Goal: Find specific page/section: Find specific page/section

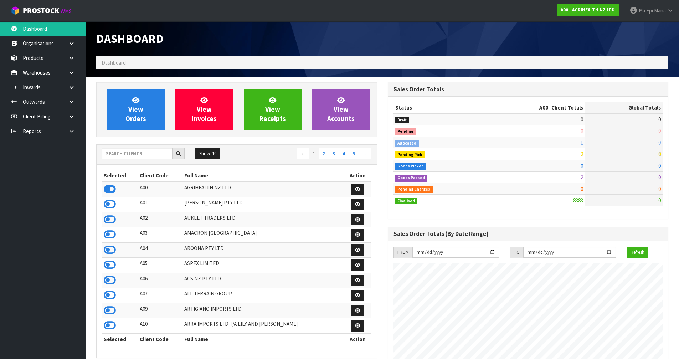
scroll to position [540, 291]
click at [148, 155] on input "text" at bounding box center [137, 153] width 71 height 11
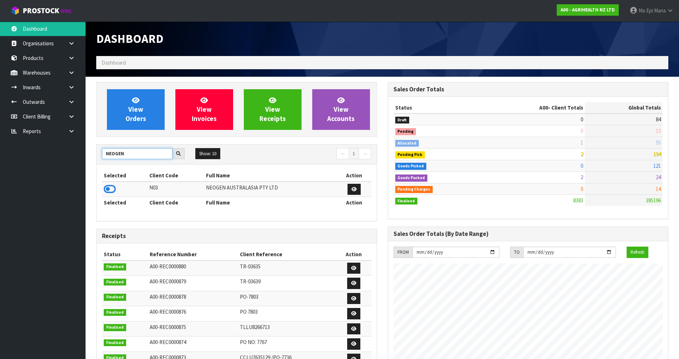
type input "NEOGEN"
click at [113, 188] on td at bounding box center [125, 189] width 46 height 15
click at [113, 188] on icon at bounding box center [110, 189] width 12 height 11
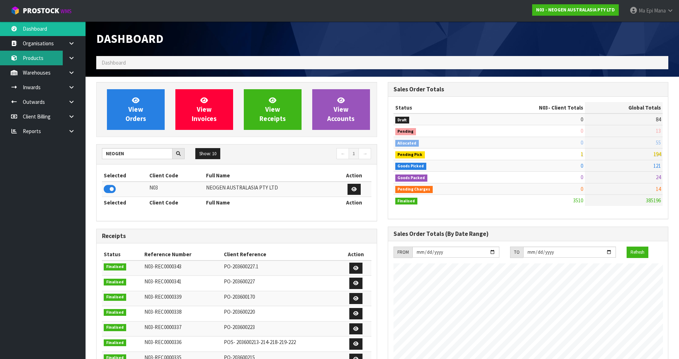
click at [41, 65] on link "Products" at bounding box center [43, 58] width 86 height 15
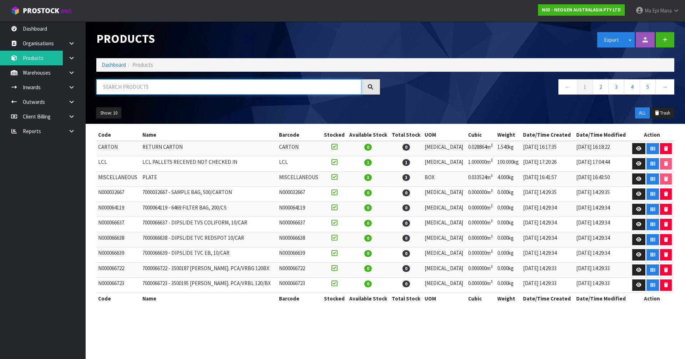
click at [142, 83] on input "text" at bounding box center [228, 86] width 265 height 15
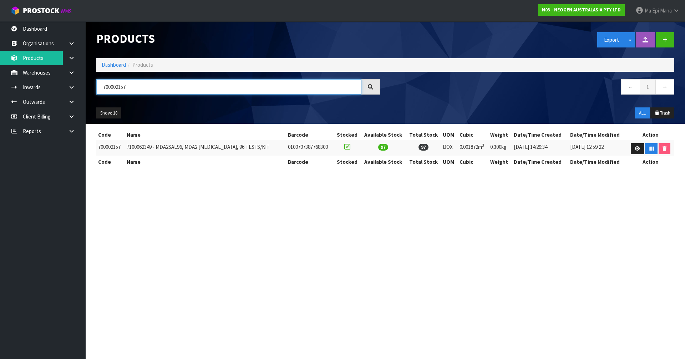
type input "700002157"
click at [111, 147] on td "700002157" at bounding box center [110, 148] width 29 height 15
copy td "700002157"
click at [73, 73] on icon at bounding box center [71, 72] width 7 height 5
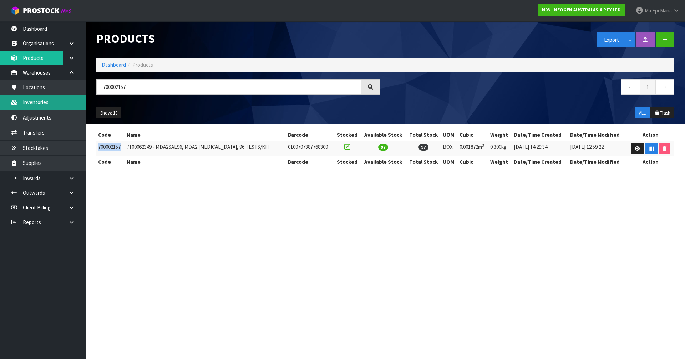
click at [44, 103] on link "Inventories" at bounding box center [43, 102] width 86 height 15
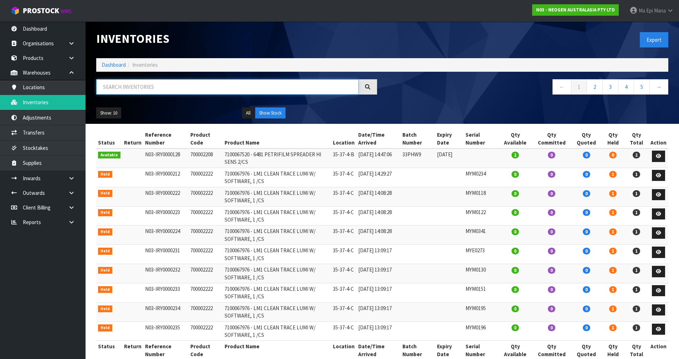
click at [145, 89] on input "text" at bounding box center [227, 86] width 263 height 15
paste input "700002157"
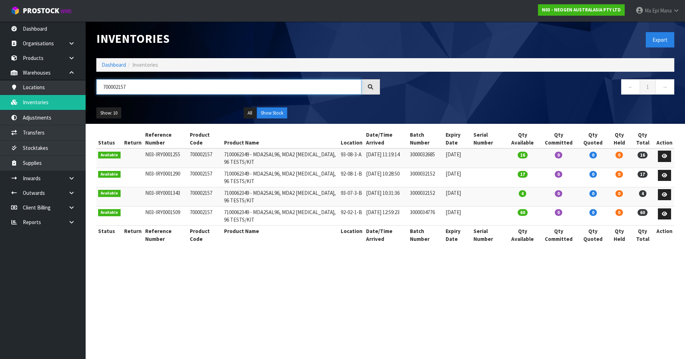
type input "700002157"
